Goal: Communication & Community: Participate in discussion

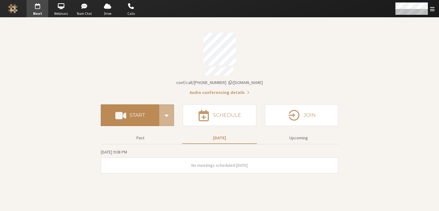
click at [134, 118] on button "Start" at bounding box center [130, 115] width 58 height 22
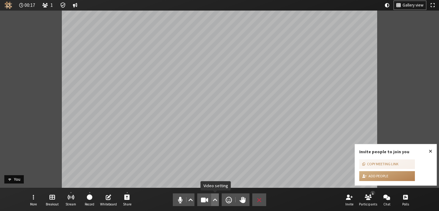
click at [215, 198] on span "Video setting" at bounding box center [215, 200] width 5 height 9
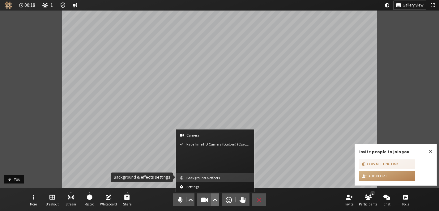
click at [214, 179] on span "Background & effects" at bounding box center [218, 178] width 65 height 4
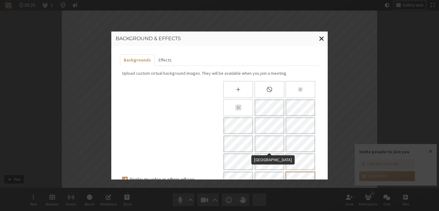
scroll to position [120, 0]
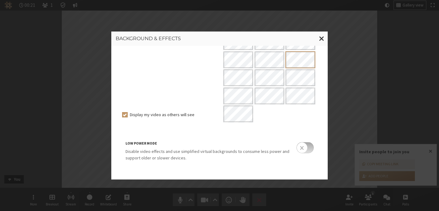
click at [310, 151] on input "checkbox" at bounding box center [304, 147] width 17 height 11
click at [323, 37] on span "Close modal" at bounding box center [321, 39] width 5 height 8
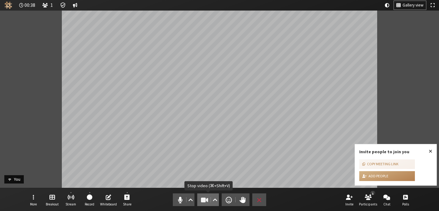
click at [203, 201] on span "Stop video (⌘+Shift+V)" at bounding box center [204, 200] width 9 height 9
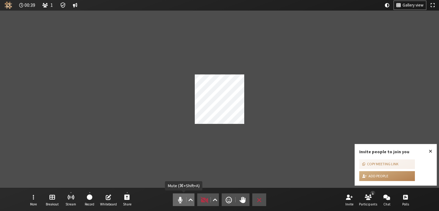
click at [176, 199] on span "Mute (⌘+Shift+A)" at bounding box center [180, 200] width 9 height 9
click at [176, 199] on span "Unmute (⌘+Shift+A)" at bounding box center [180, 200] width 9 height 9
click at [205, 202] on span "Start video (⌘+Shift+V)" at bounding box center [204, 200] width 9 height 9
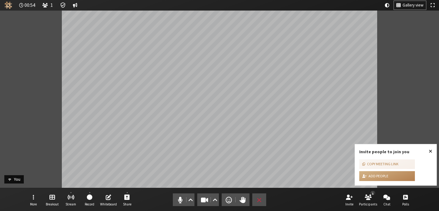
click at [430, 151] on span "Close popover" at bounding box center [430, 151] width 3 height 5
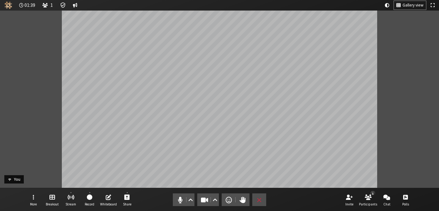
click at [416, 106] on div "Participant" at bounding box center [219, 99] width 439 height 177
click at [214, 196] on span "Video setting" at bounding box center [215, 200] width 5 height 9
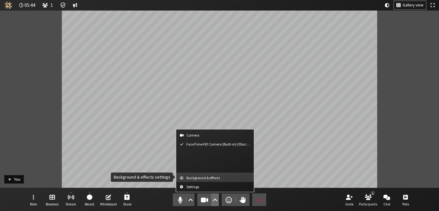
click at [209, 178] on span "Background & effects" at bounding box center [218, 178] width 65 height 4
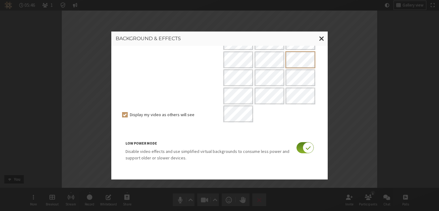
click at [300, 151] on input "checkbox" at bounding box center [304, 147] width 17 height 11
click at [319, 37] on span "Close modal" at bounding box center [321, 39] width 5 height 8
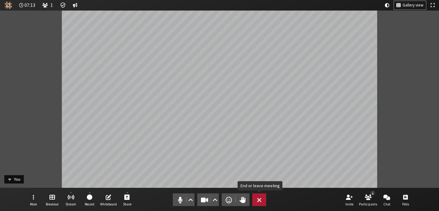
click at [256, 197] on button "Leave" at bounding box center [259, 200] width 14 height 13
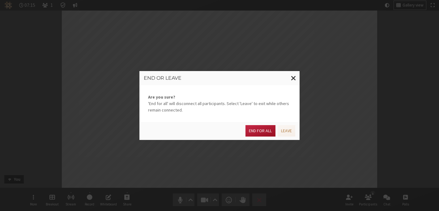
click at [253, 130] on button "End for all" at bounding box center [260, 130] width 30 height 11
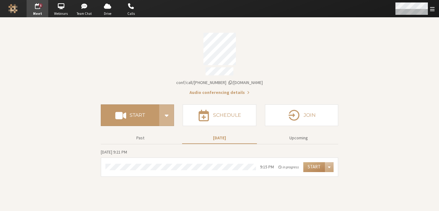
click at [434, 12] on div "Open menu" at bounding box center [414, 8] width 49 height 17
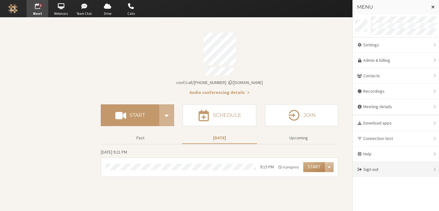
click at [374, 170] on div "Sign out" at bounding box center [396, 169] width 86 height 15
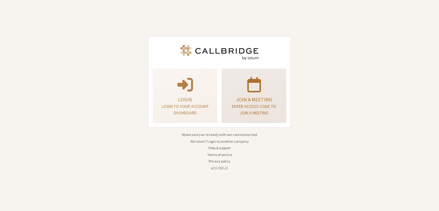
click at [257, 104] on p "Enter access code to join a meeting" at bounding box center [253, 109] width 49 height 13
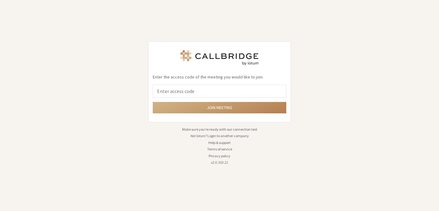
type input "0"
type input "9168685"
click at [153, 102] on button "Join meeting" at bounding box center [220, 107] width 134 height 11
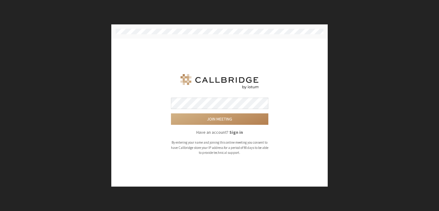
click at [171, 113] on button "Join meeting" at bounding box center [219, 118] width 97 height 11
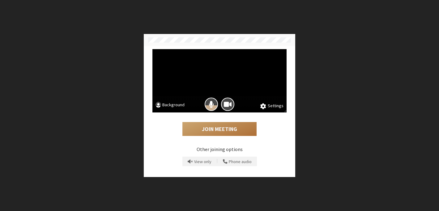
click at [216, 126] on button "Join Meeting" at bounding box center [219, 129] width 74 height 14
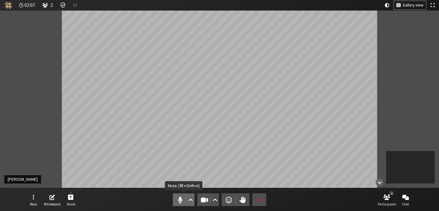
click at [183, 203] on span "Mute (⌘+Shift+A)" at bounding box center [180, 200] width 9 height 9
click at [201, 203] on span "Stop video (⌘+Shift+V)" at bounding box center [204, 200] width 9 height 9
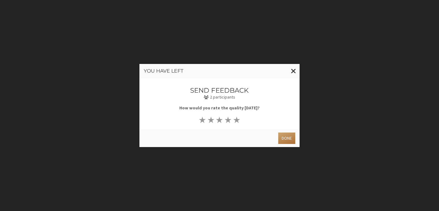
click at [284, 142] on button "Done" at bounding box center [286, 138] width 17 height 11
